Goal: Task Accomplishment & Management: Manage account settings

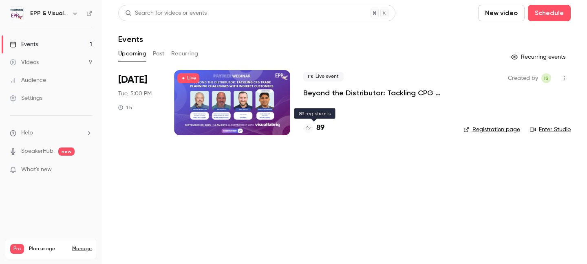
click at [320, 129] on h4 "89" at bounding box center [320, 128] width 8 height 11
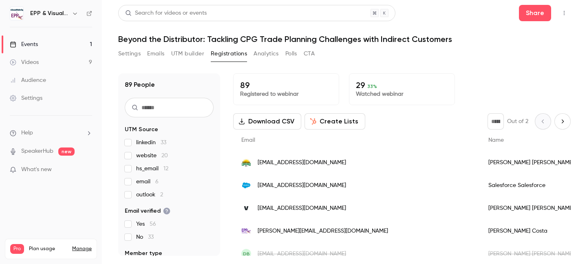
click at [480, 187] on div "Salesforce Salesforce" at bounding box center [553, 185] width 146 height 23
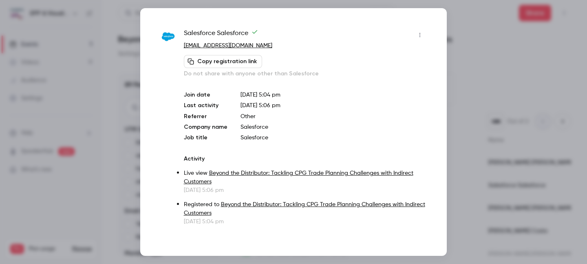
click at [421, 32] on icon "button" at bounding box center [420, 35] width 7 height 6
click at [398, 55] on div "Block from all events" at bounding box center [388, 56] width 62 height 8
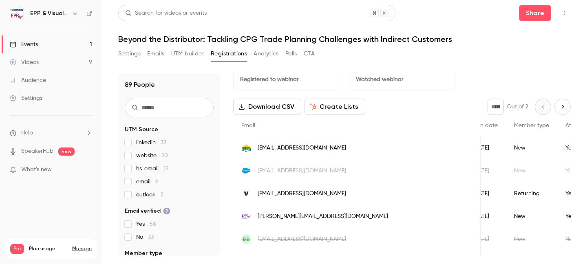
scroll to position [29, 0]
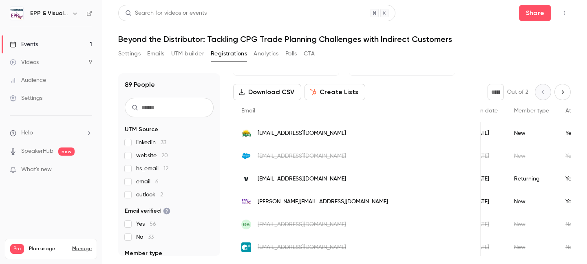
click at [337, 156] on span "[EMAIL_ADDRESS][DOMAIN_NAME]" at bounding box center [302, 156] width 88 height 9
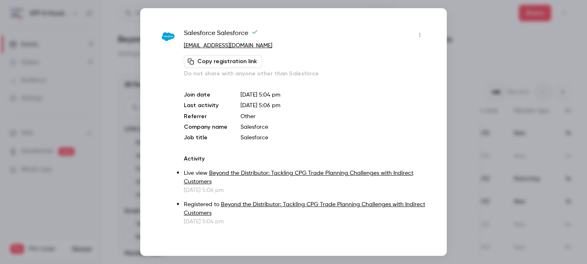
click at [473, 48] on div at bounding box center [293, 132] width 587 height 264
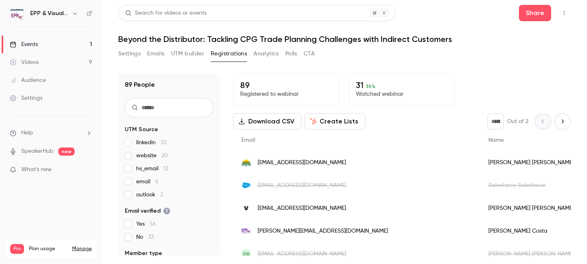
click at [189, 56] on button "UTM builder" at bounding box center [187, 53] width 33 height 13
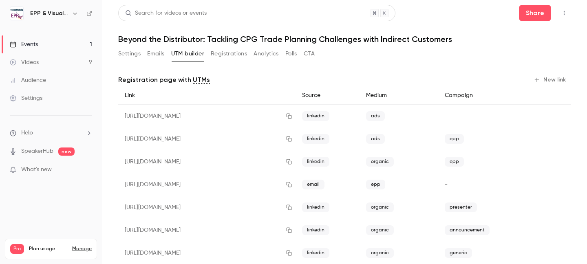
click at [232, 50] on button "Registrations" at bounding box center [229, 53] width 36 height 13
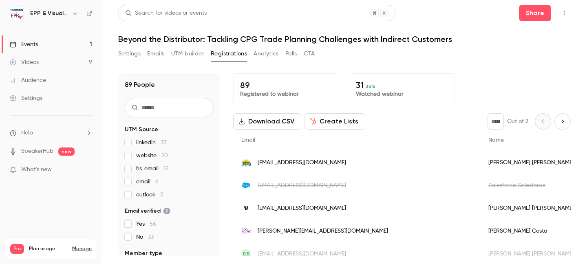
click at [257, 89] on p "89" at bounding box center [286, 85] width 92 height 10
click at [243, 84] on p "89" at bounding box center [286, 85] width 92 height 10
click at [49, 45] on link "Events 1" at bounding box center [51, 44] width 102 height 18
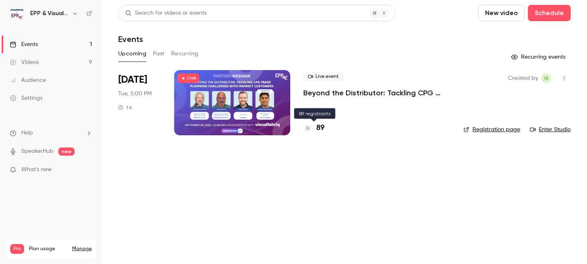
click at [320, 128] on h4 "89" at bounding box center [320, 128] width 8 height 11
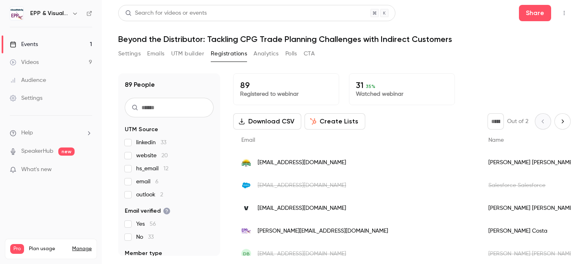
click at [53, 57] on link "Videos 9" at bounding box center [51, 62] width 102 height 18
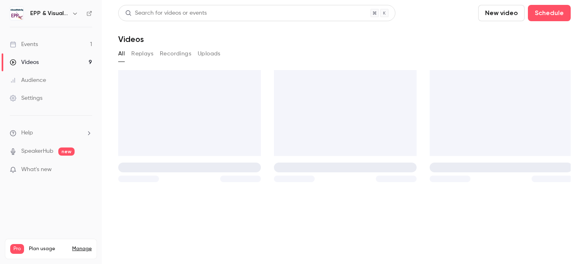
click at [44, 38] on link "Events 1" at bounding box center [51, 44] width 102 height 18
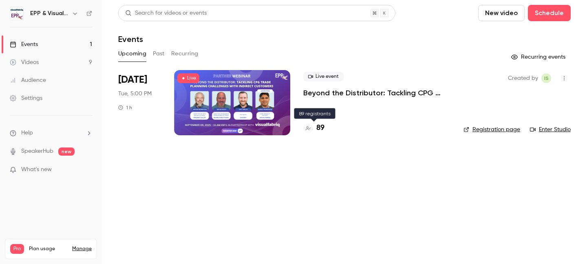
click at [320, 129] on h4 "89" at bounding box center [320, 128] width 8 height 11
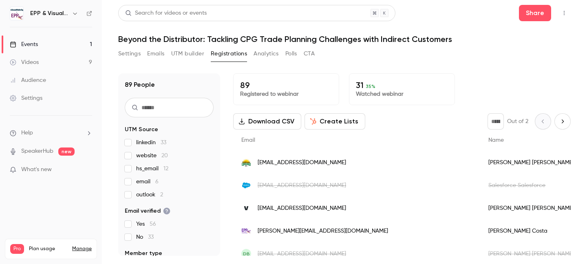
click at [29, 50] on link "Events 1" at bounding box center [51, 44] width 102 height 18
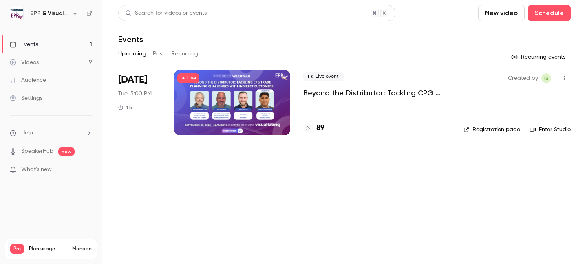
click at [316, 125] on h4 "89" at bounding box center [320, 128] width 8 height 11
